Goal: Information Seeking & Learning: Learn about a topic

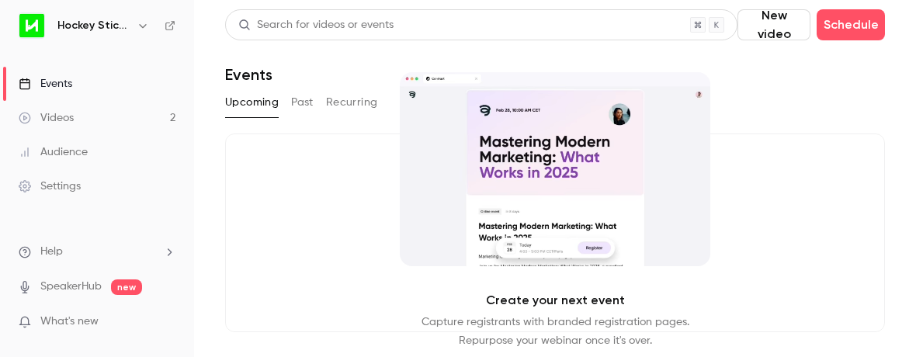
click at [83, 117] on link "Videos 2" at bounding box center [97, 118] width 194 height 34
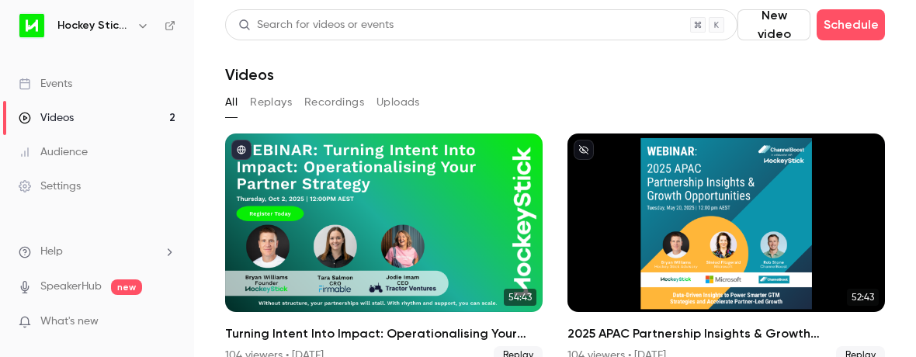
scroll to position [26, 0]
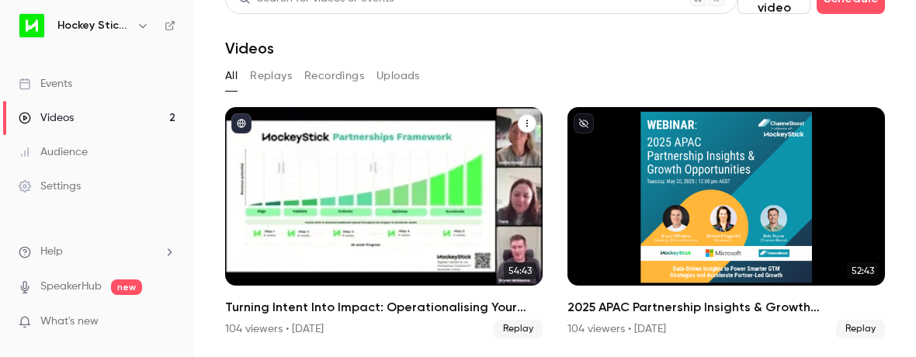
click at [314, 140] on div "Turning Intent Into Impact: Operationalising Your Partner Strategy" at bounding box center [383, 196] width 317 height 178
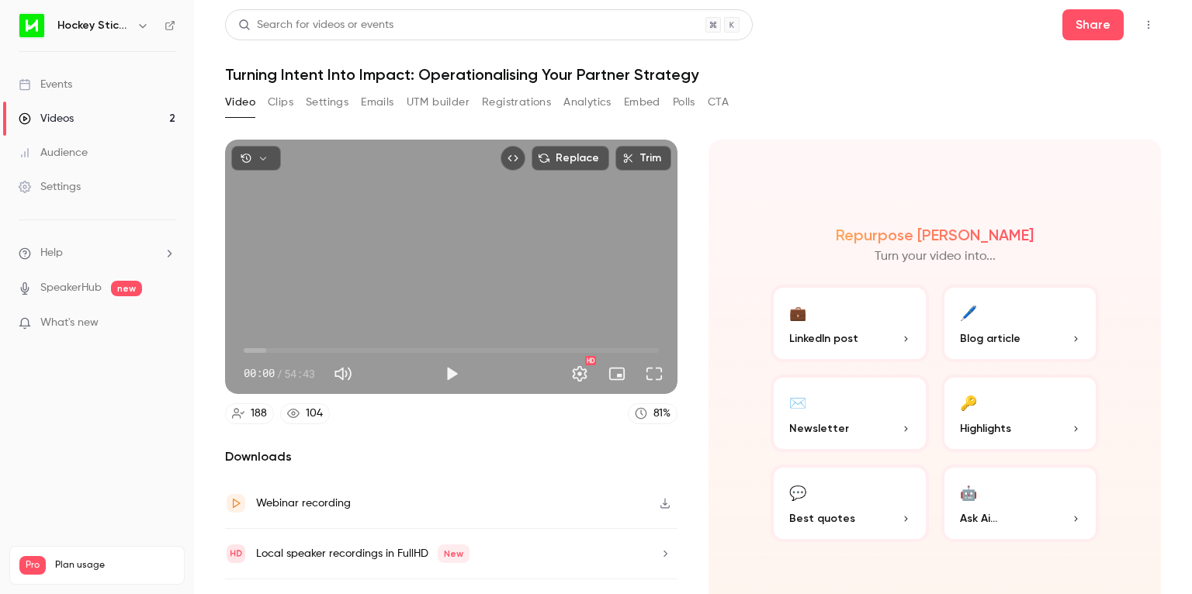
scroll to position [34, 0]
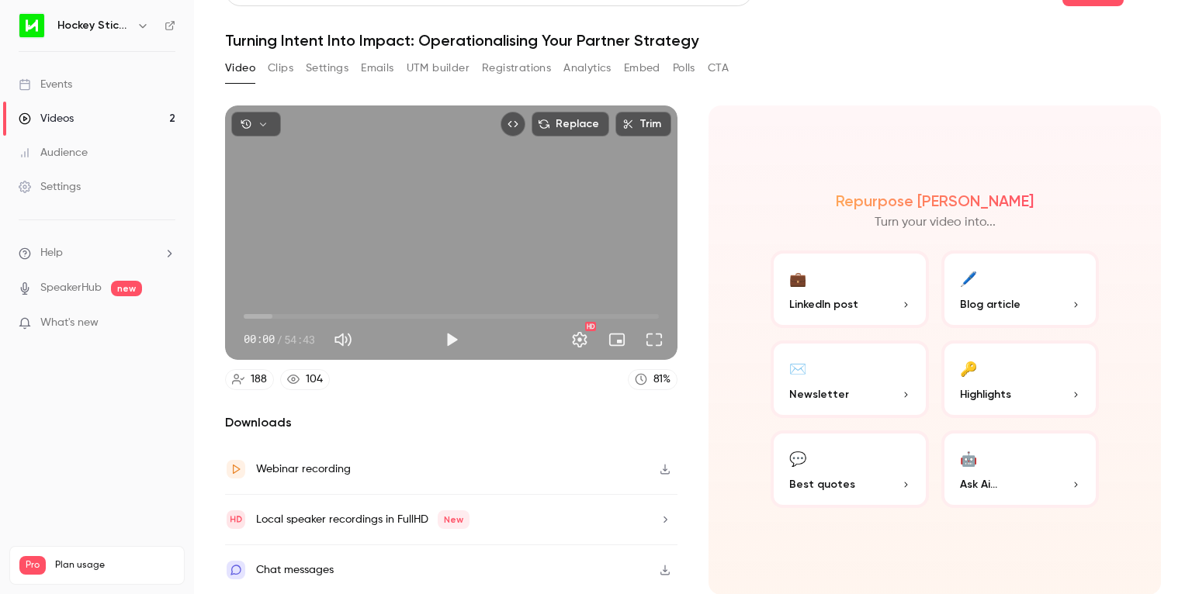
click at [514, 68] on button "Registrations" at bounding box center [516, 68] width 69 height 25
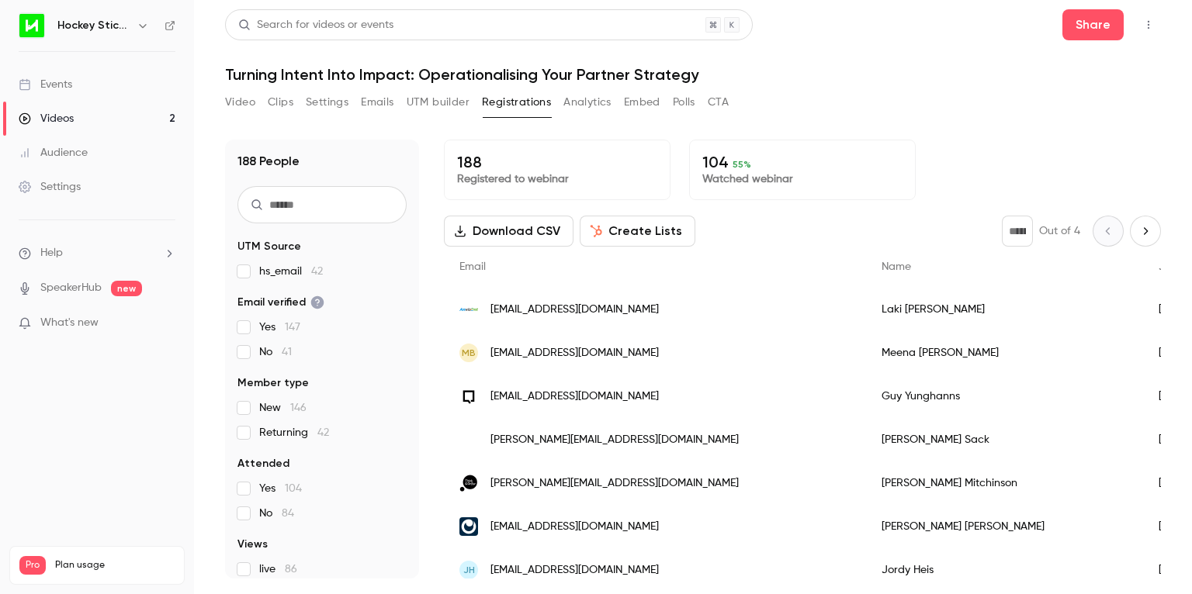
click at [239, 102] on button "Video" at bounding box center [240, 102] width 30 height 25
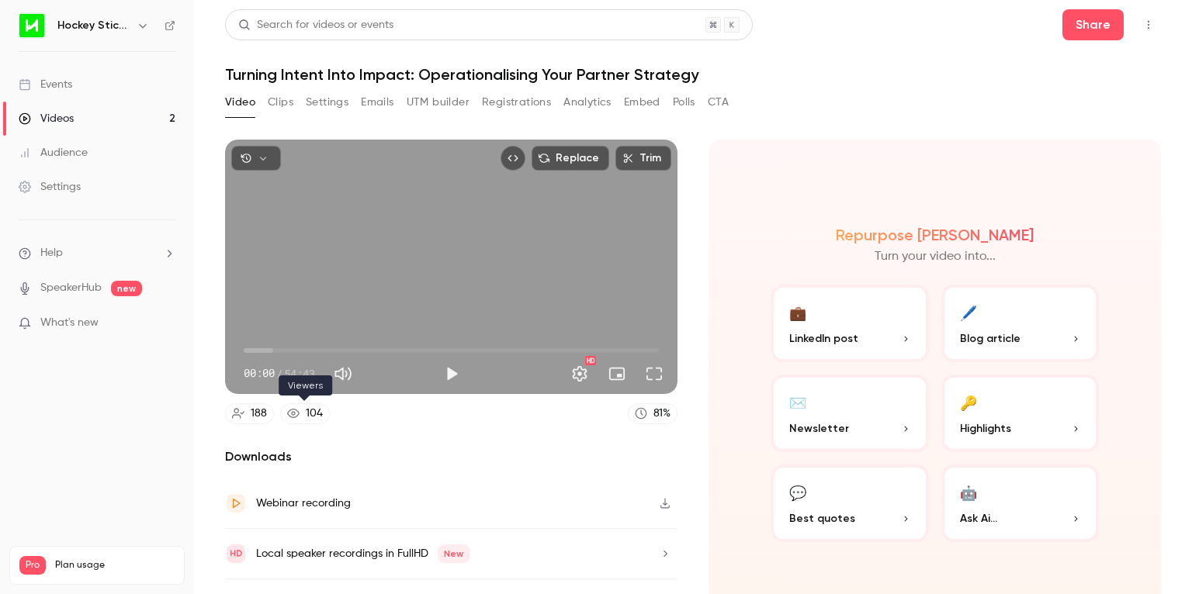
click at [298, 356] on icon at bounding box center [293, 413] width 12 height 12
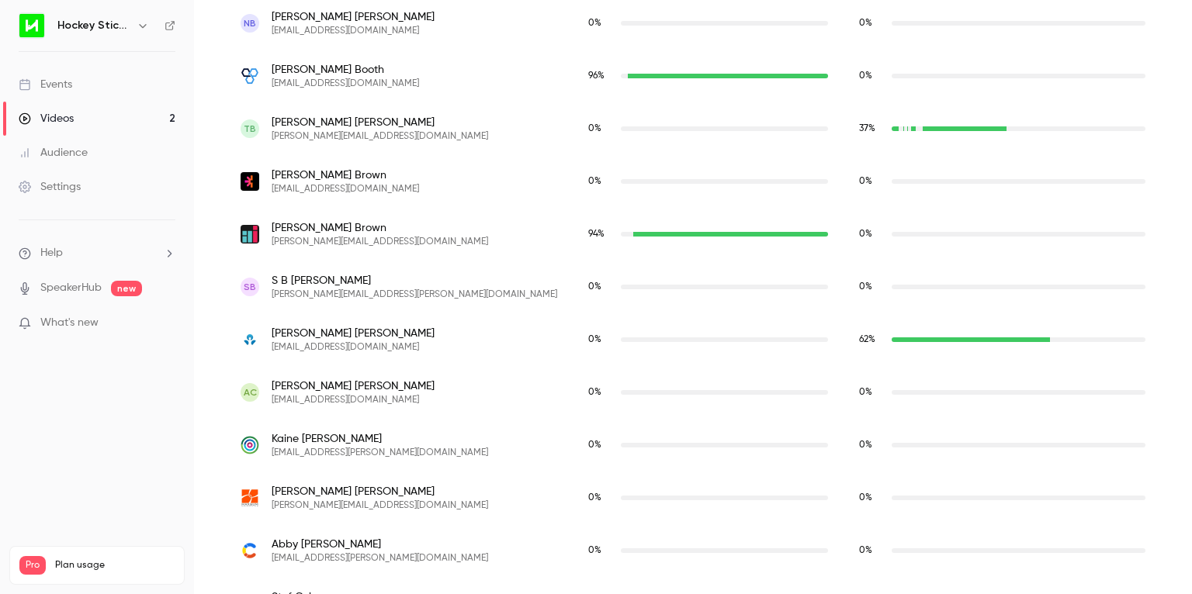
scroll to position [1331, 0]
